Goal: Transaction & Acquisition: Purchase product/service

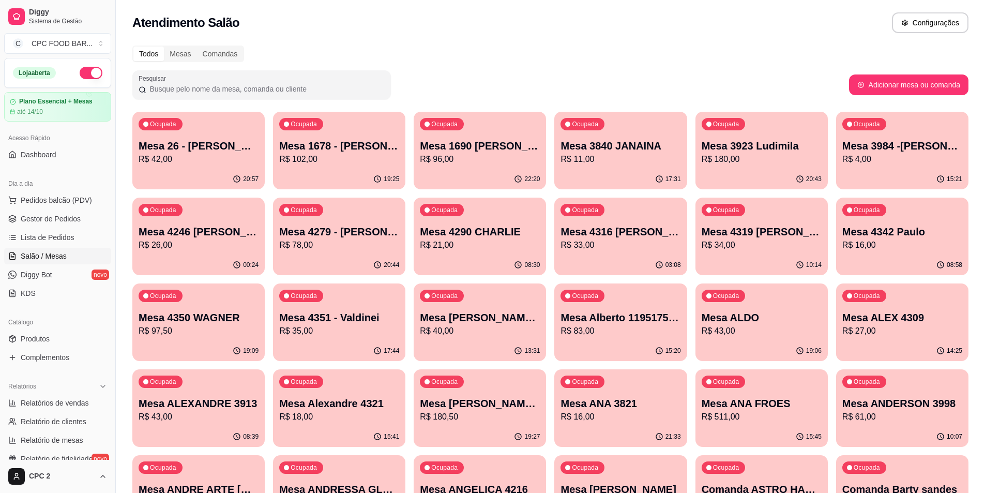
click at [225, 87] on input "Pesquisar" at bounding box center [265, 89] width 238 height 10
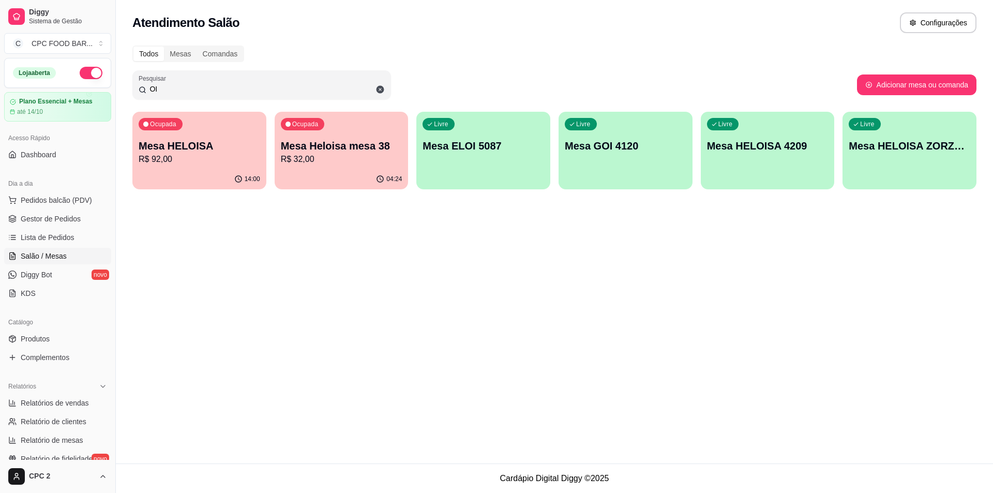
type input "O"
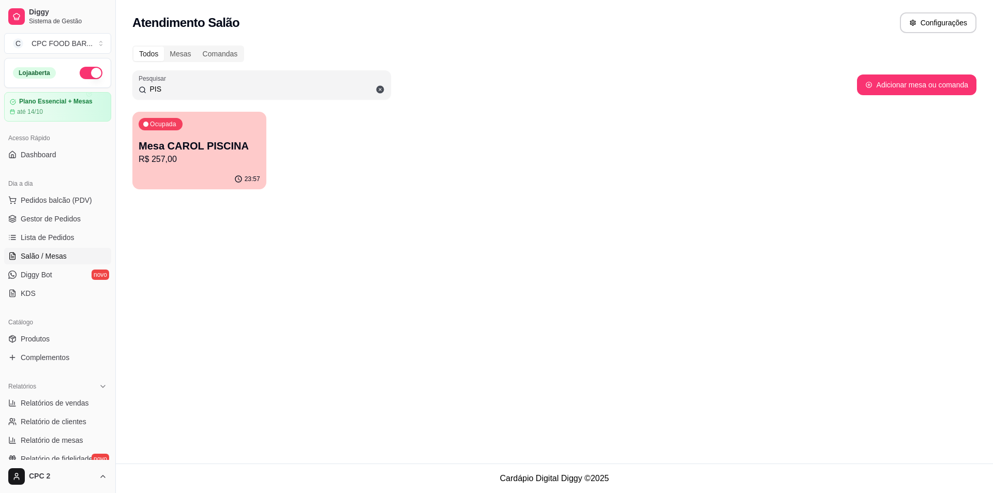
type input "PIS"
click at [197, 157] on p "R$ 257,00" at bounding box center [200, 159] width 122 height 12
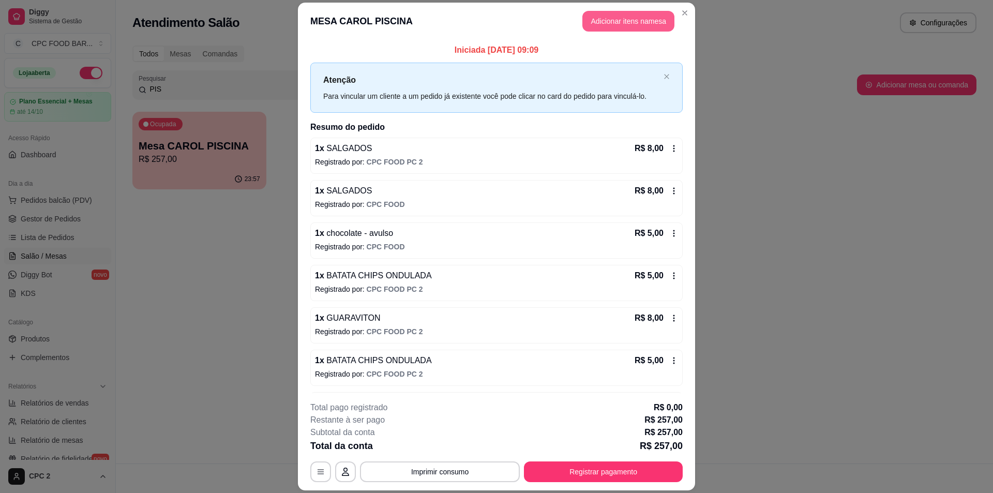
click at [597, 16] on button "Adicionar itens na mesa" at bounding box center [628, 21] width 92 height 21
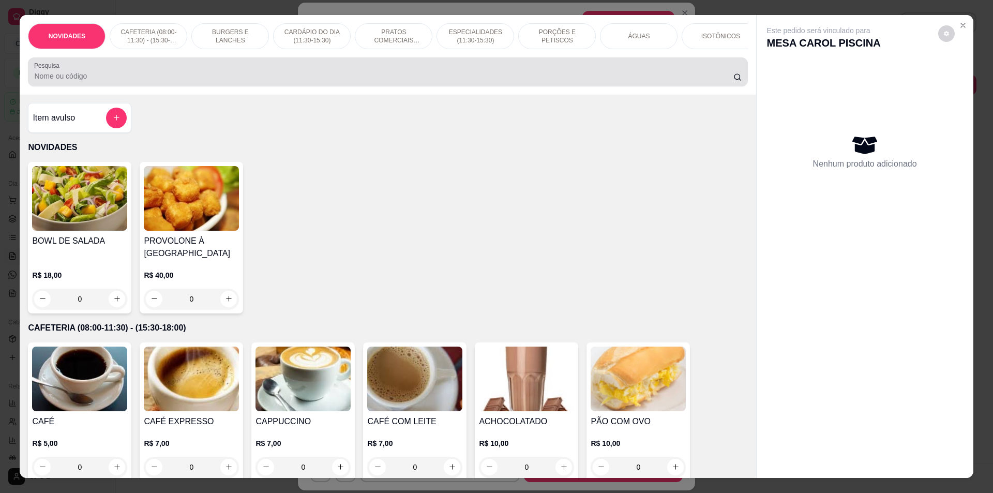
click at [223, 81] on input "Pesquisa" at bounding box center [383, 76] width 699 height 10
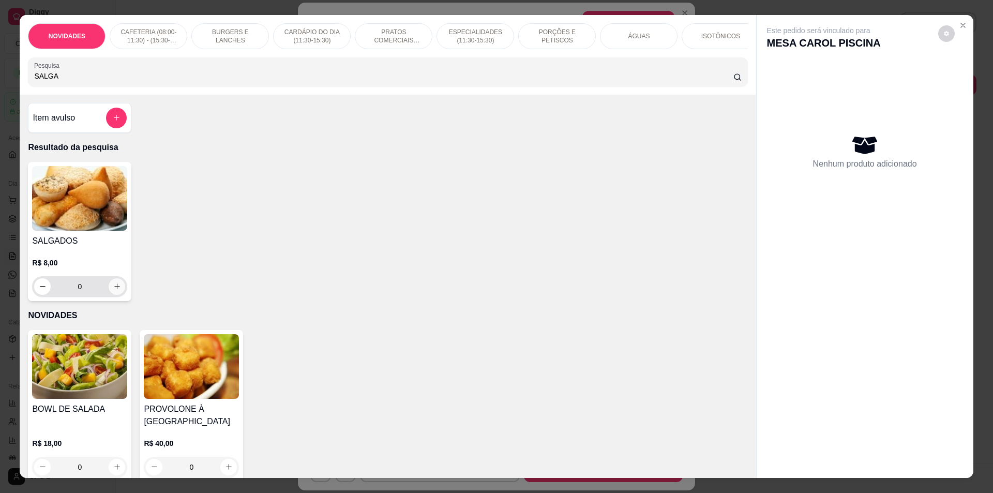
type input "SALGA"
click at [110, 289] on button "increase-product-quantity" at bounding box center [117, 286] width 17 height 17
type input "1"
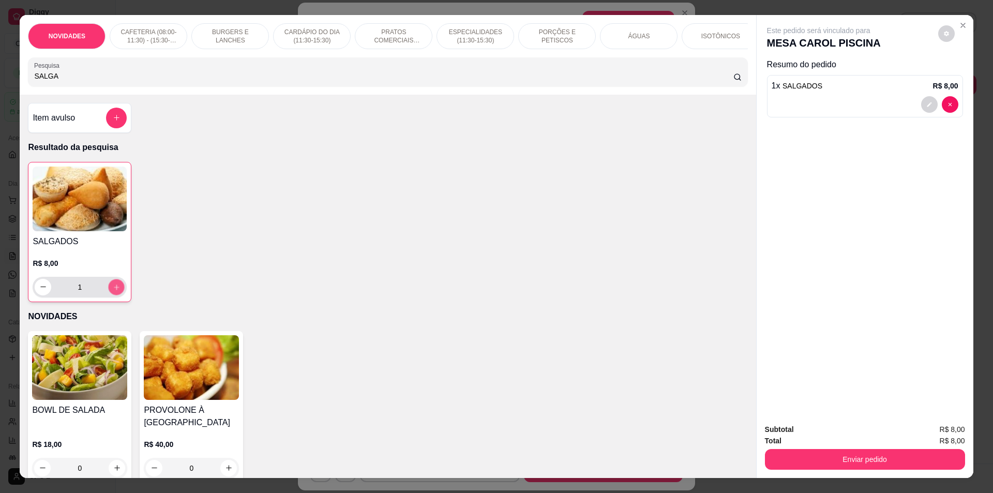
click at [109, 289] on button "increase-product-quantity" at bounding box center [117, 287] width 16 height 16
type input "2"
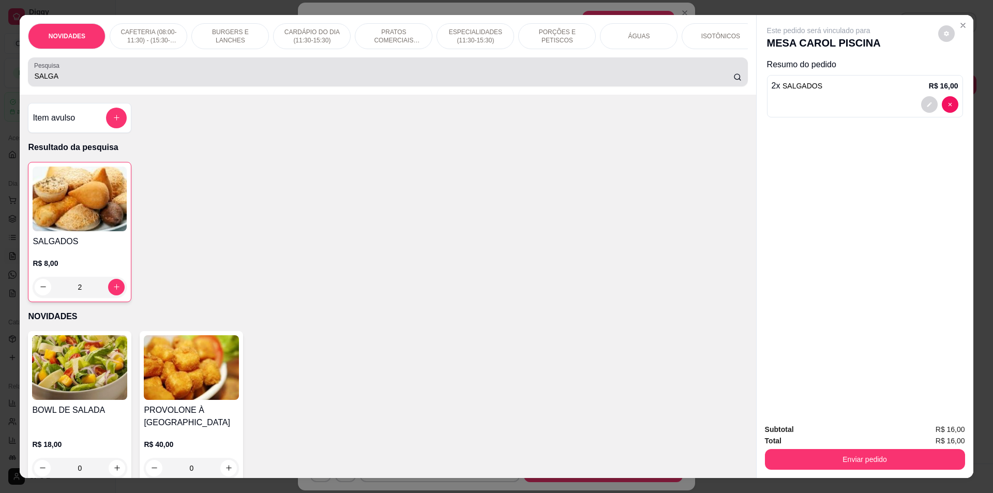
click at [73, 80] on input "SALGA" at bounding box center [383, 76] width 699 height 10
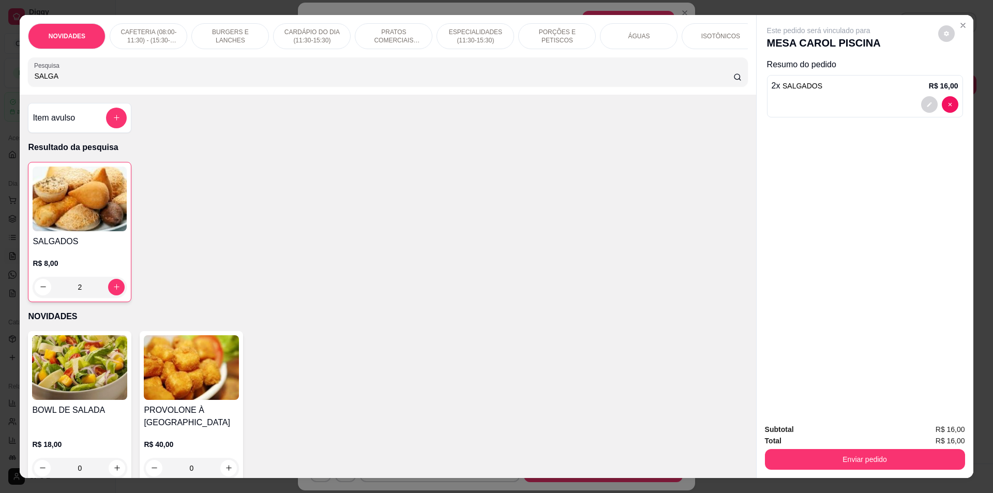
click at [73, 80] on input "SALGA" at bounding box center [383, 76] width 699 height 10
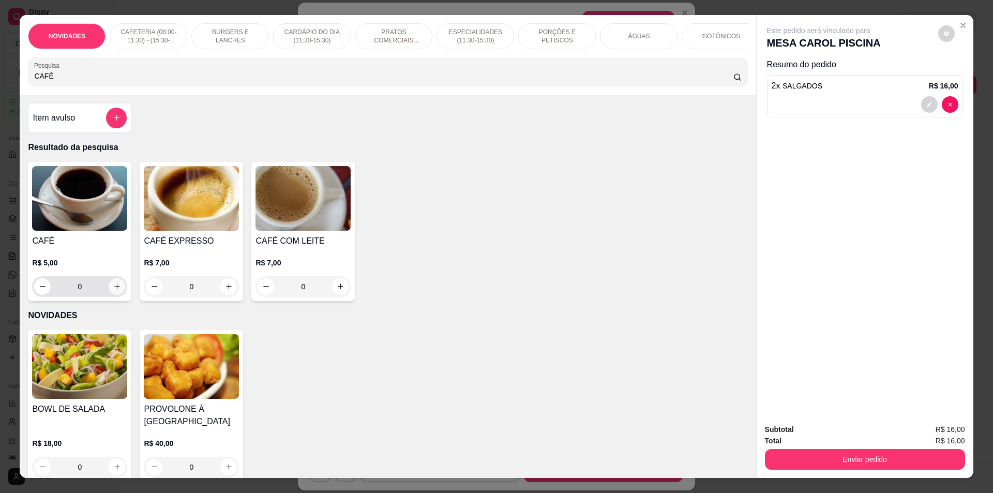
type input "CAFÉ"
click at [113, 290] on icon "increase-product-quantity" at bounding box center [117, 286] width 8 height 8
type input "1"
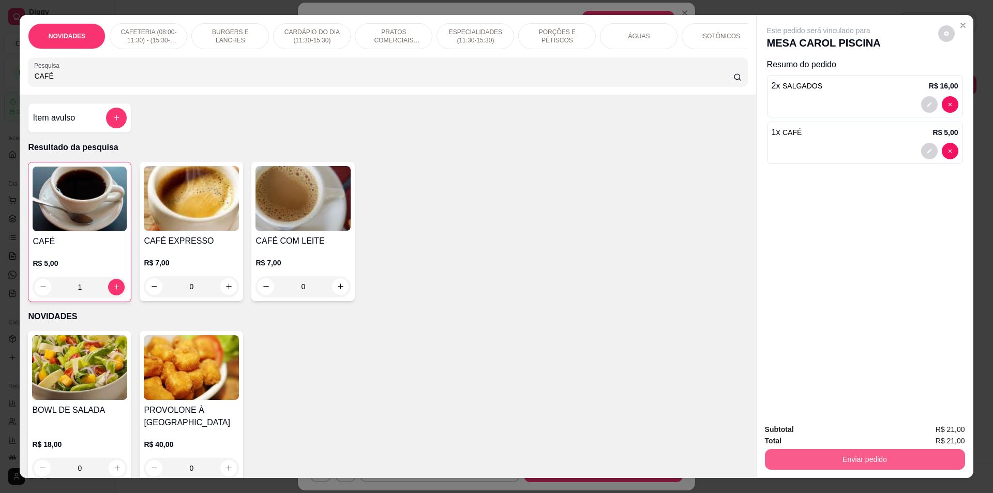
click at [812, 463] on button "Enviar pedido" at bounding box center [865, 459] width 200 height 21
click at [936, 431] on button "Enviar pedido" at bounding box center [938, 434] width 58 height 20
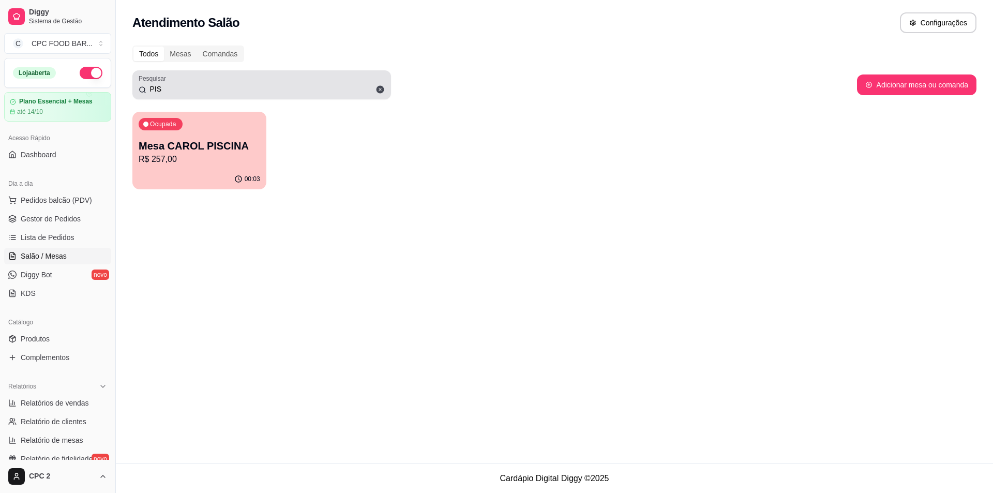
click at [217, 85] on input "PIS" at bounding box center [265, 89] width 238 height 10
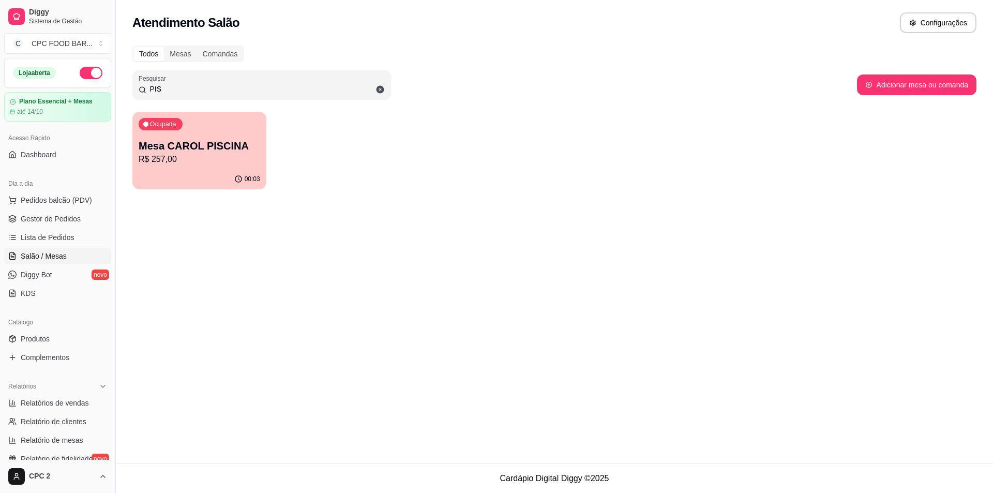
click at [217, 85] on input "PIS" at bounding box center [265, 89] width 238 height 10
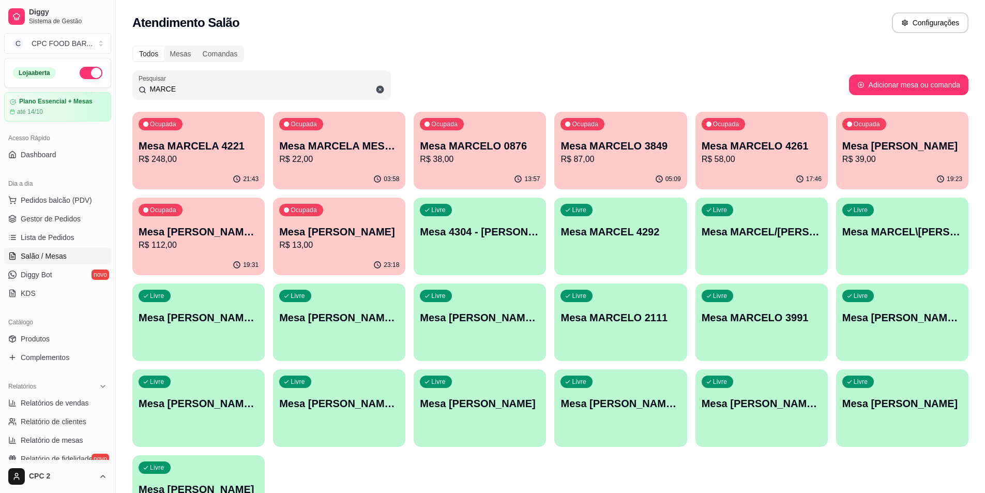
type input "MARCE"
click at [208, 232] on p "Mesa [PERSON_NAME] E CRIS" at bounding box center [199, 231] width 120 height 14
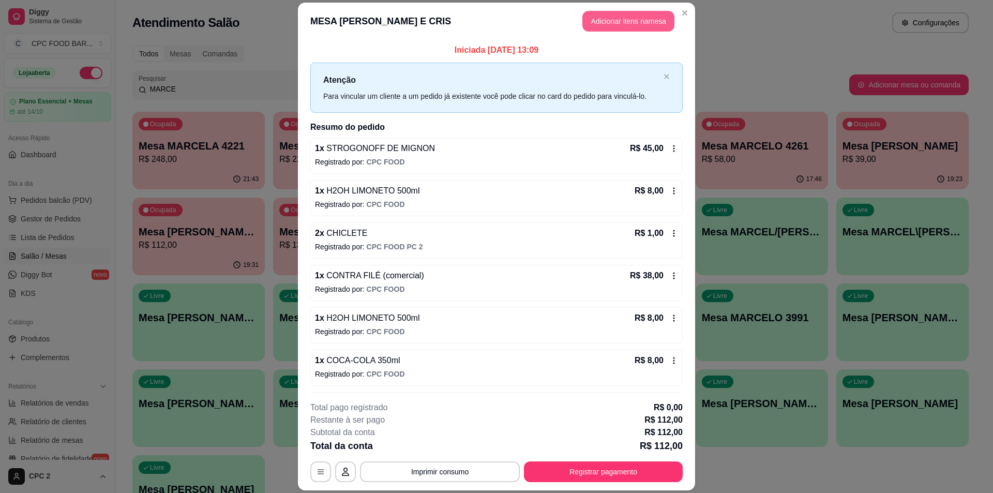
click at [632, 13] on button "Adicionar itens na mesa" at bounding box center [628, 21] width 92 height 21
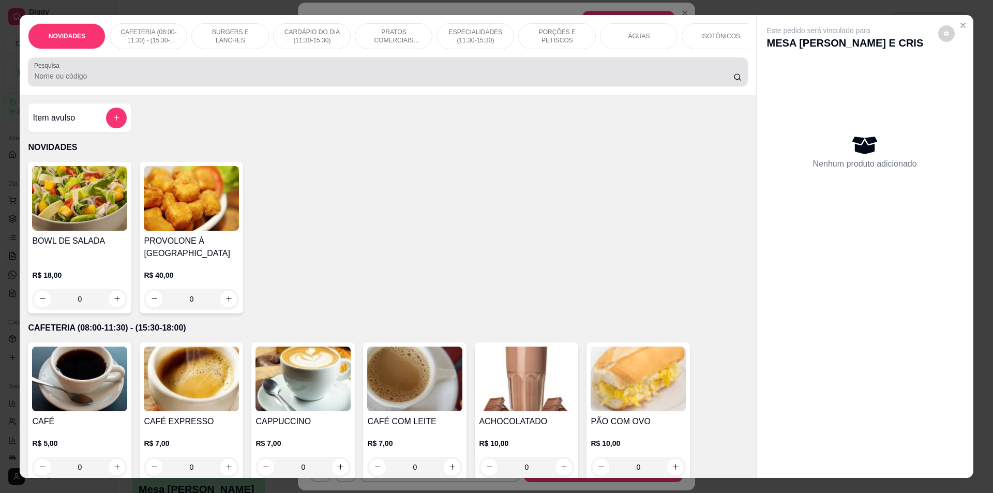
click at [396, 81] on input "Pesquisa" at bounding box center [383, 76] width 699 height 10
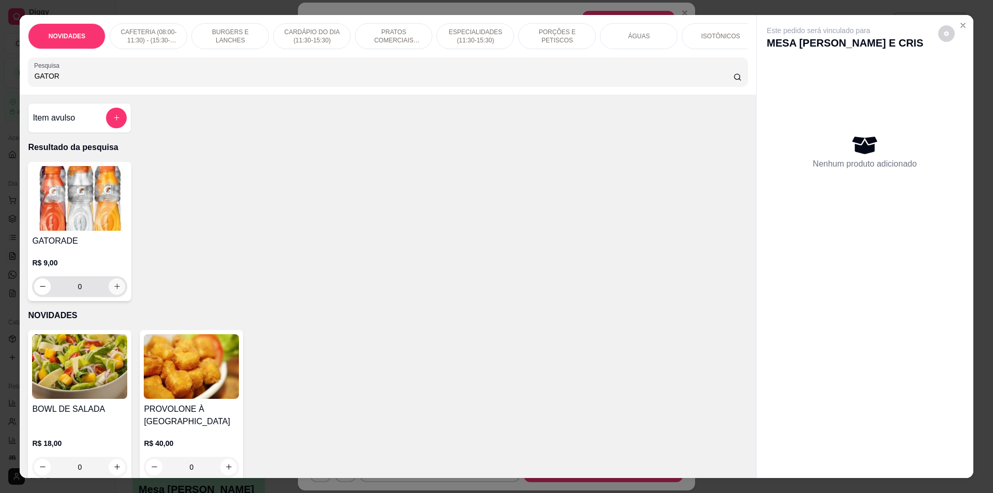
type input "GATOR"
click at [113, 290] on icon "increase-product-quantity" at bounding box center [117, 286] width 8 height 8
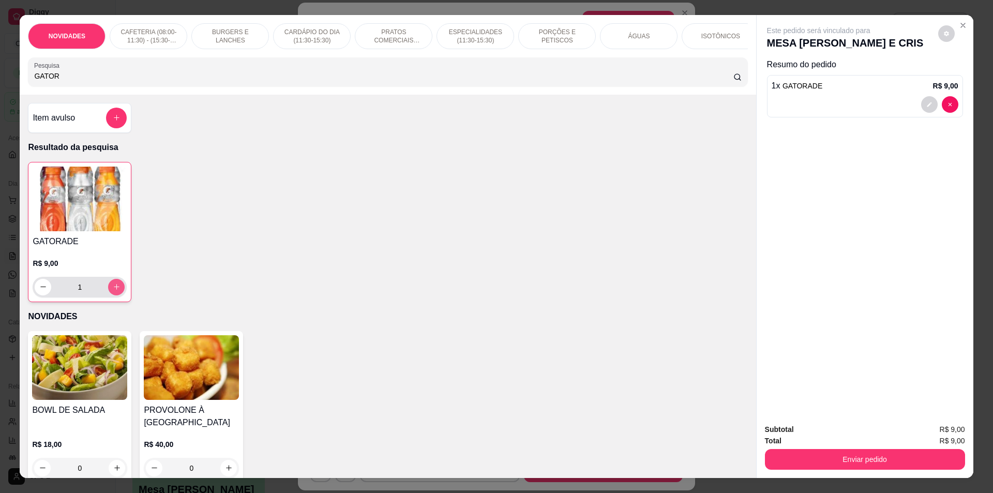
type input "1"
click at [113, 291] on icon "increase-product-quantity" at bounding box center [117, 287] width 8 height 8
type input "2"
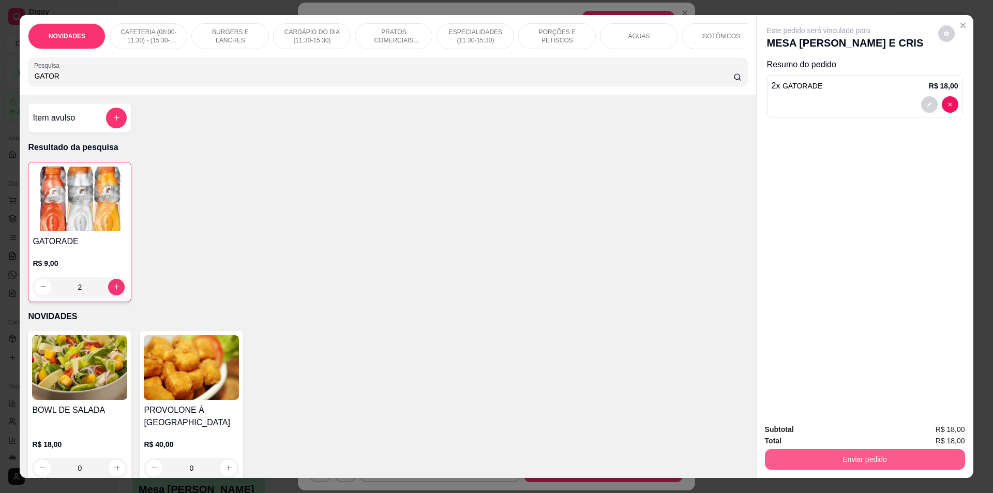
click at [828, 455] on button "Enviar pedido" at bounding box center [865, 459] width 200 height 21
click at [928, 434] on button "Enviar pedido" at bounding box center [938, 433] width 57 height 19
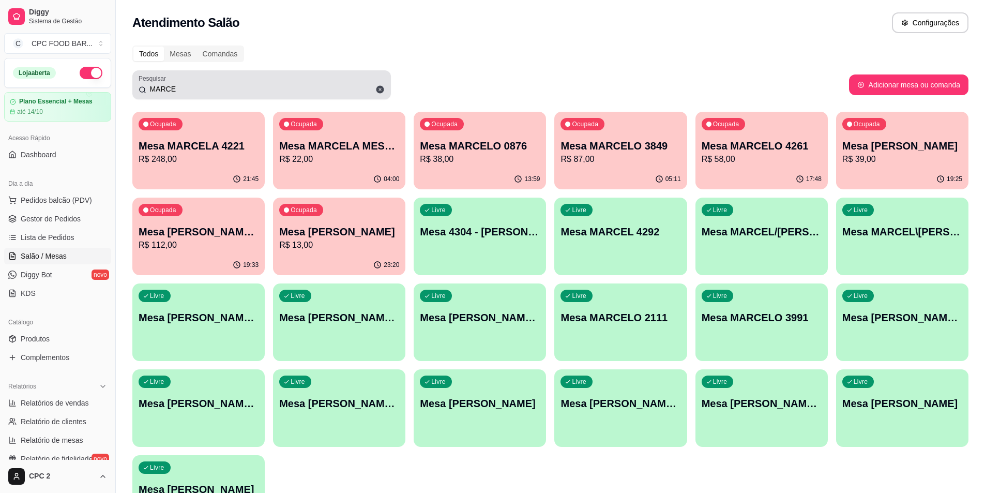
click at [378, 88] on icon at bounding box center [381, 90] width 8 height 8
